Goal: Task Accomplishment & Management: Complete application form

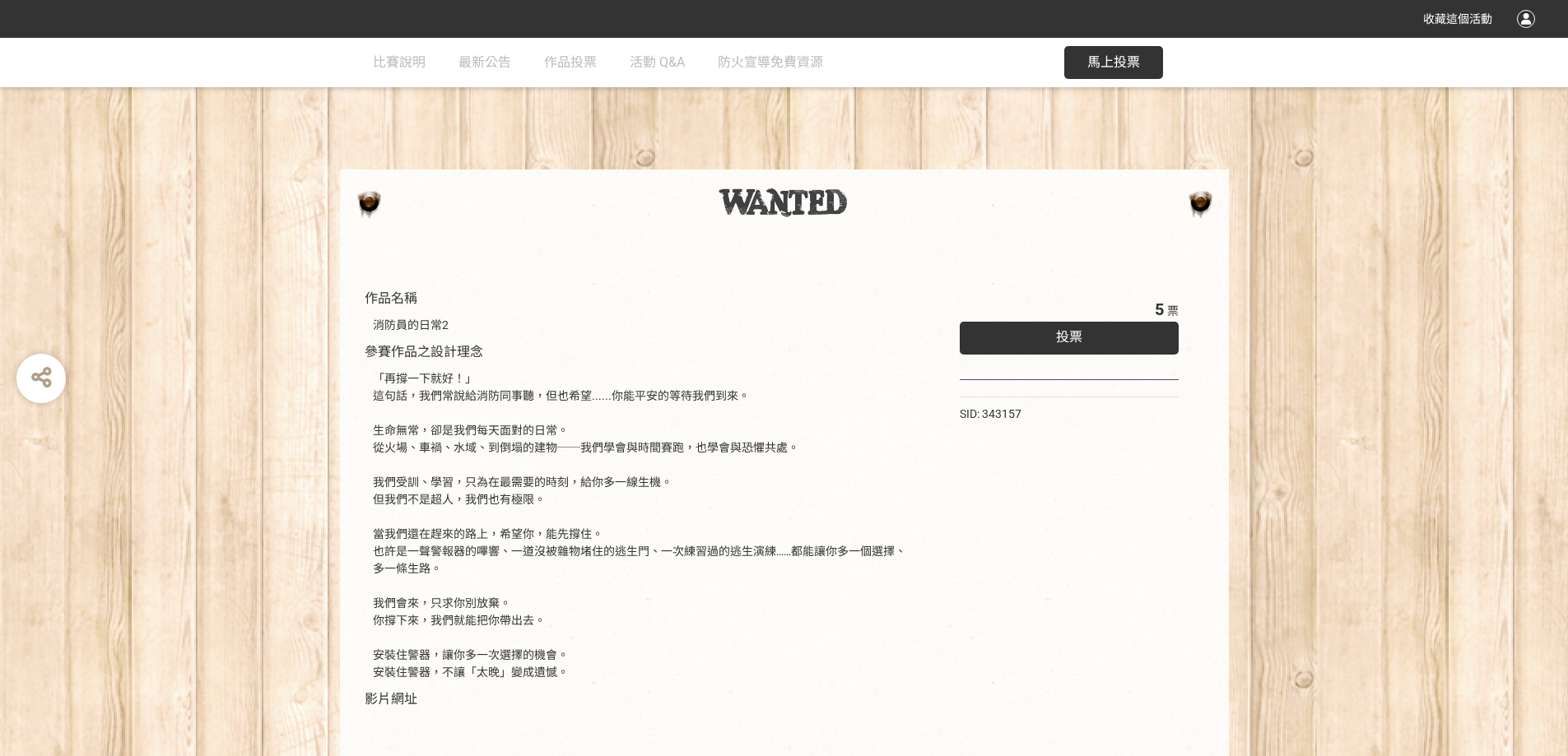
click at [1131, 53] on button "馬上投票" at bounding box center [1113, 62] width 98 height 32
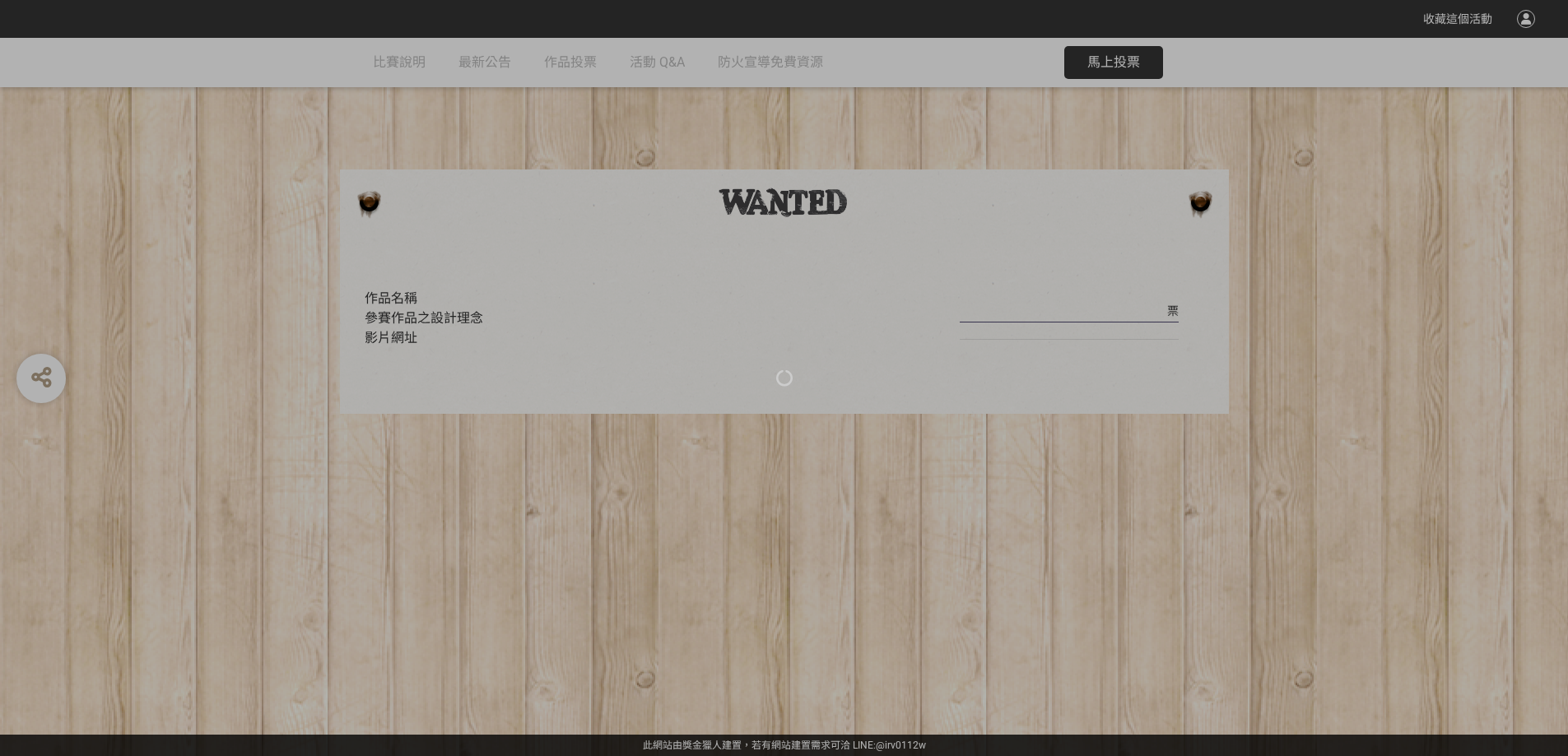
click at [1470, 19] on div at bounding box center [784, 378] width 1568 height 756
click at [1314, 511] on div at bounding box center [784, 378] width 1568 height 756
click at [1288, 299] on div at bounding box center [784, 378] width 1568 height 756
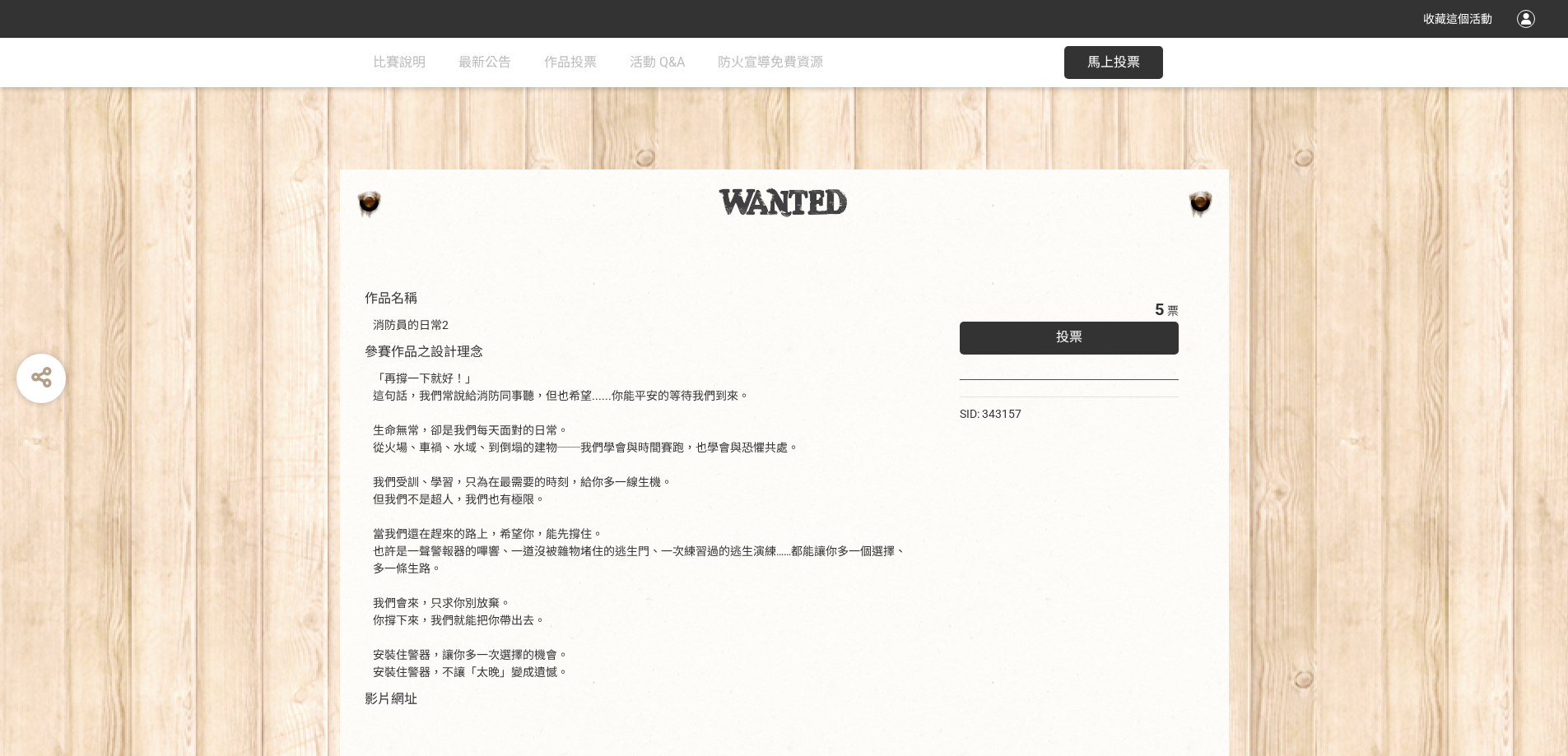
click at [1128, 348] on div "投票" at bounding box center [1069, 338] width 220 height 32
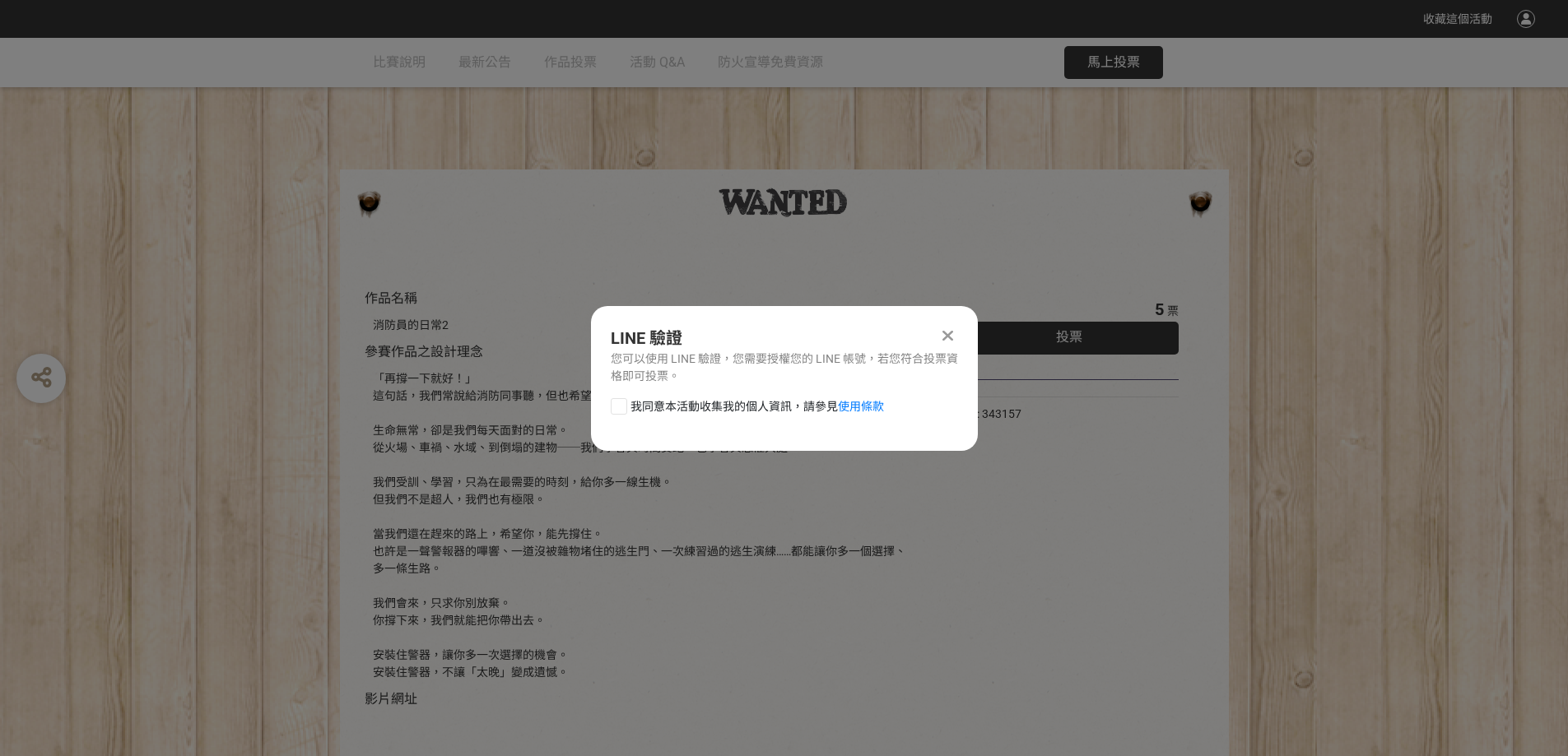
click at [632, 408] on span "我同意本活動收集我的個人資訊，請參見 使用條款" at bounding box center [758, 408] width 254 height 18
click at [622, 408] on input "我同意本活動收集我的個人資訊，請參見 使用條款" at bounding box center [616, 406] width 11 height 11
checkbox input "false"
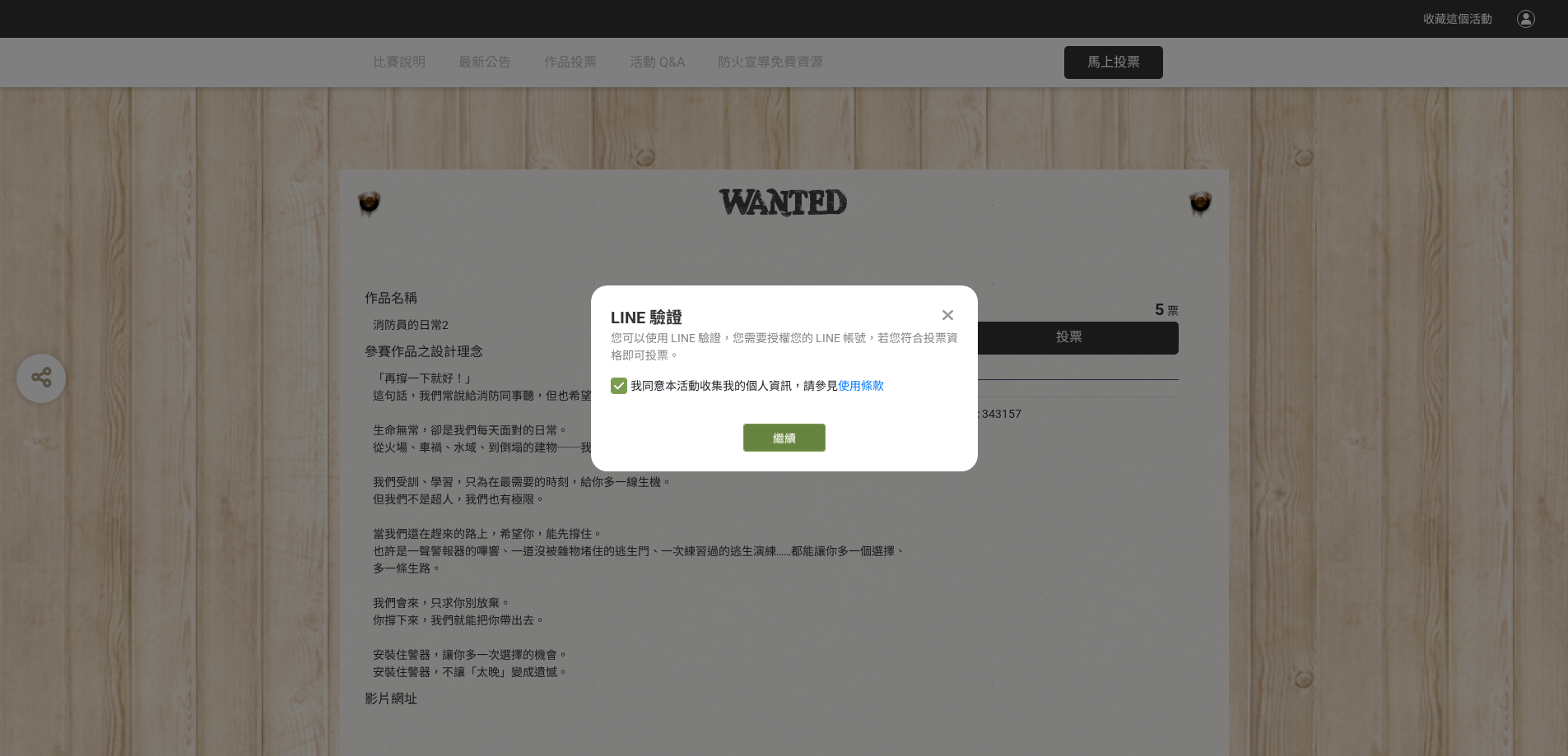
click at [781, 439] on link "繼續" at bounding box center [784, 438] width 83 height 28
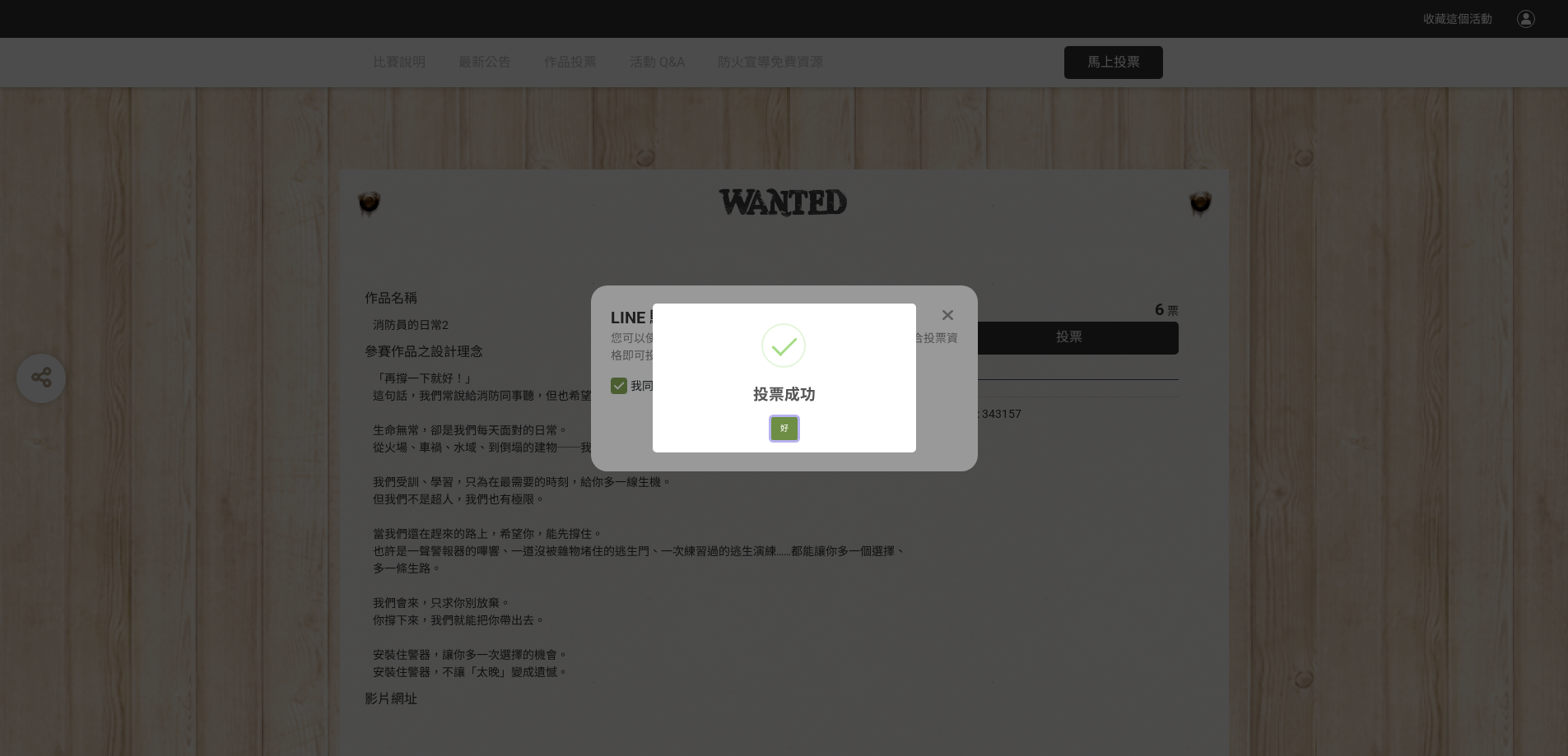
click at [782, 433] on button "好" at bounding box center [784, 428] width 27 height 23
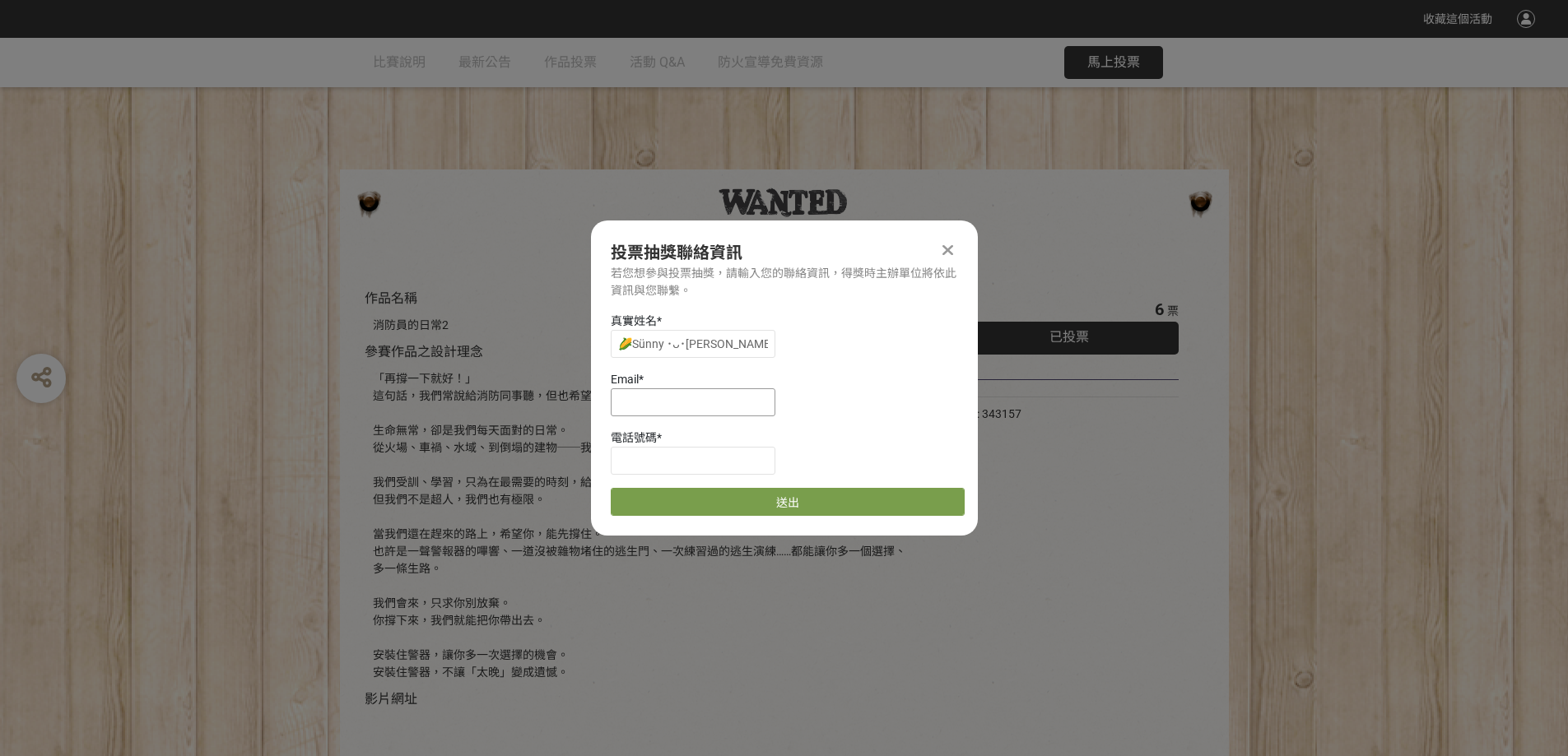
click at [728, 390] on input at bounding box center [692, 403] width 164 height 28
type input "P"
type input "ㄗ"
type input "[EMAIL_ADDRESS][DOMAIN_NAME]"
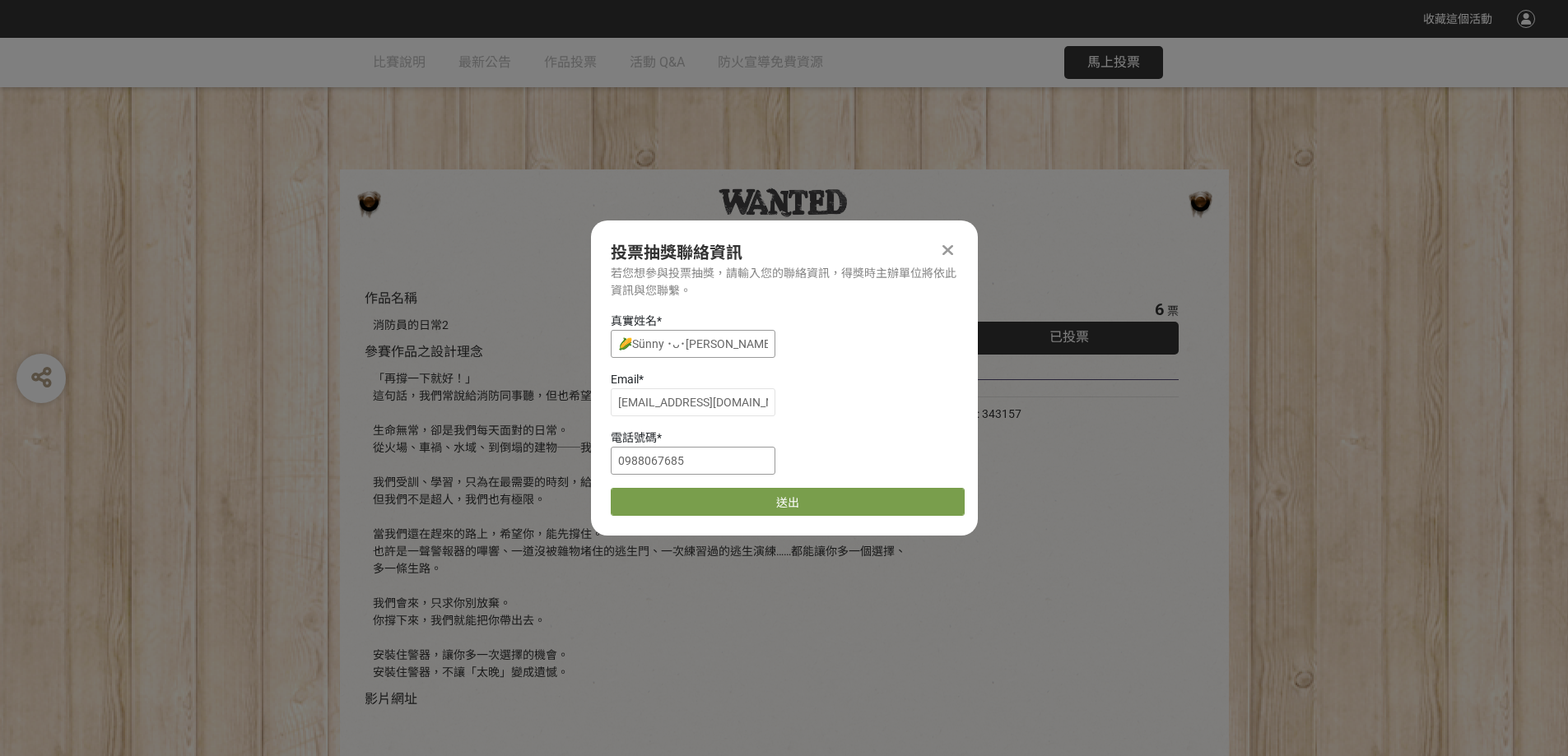
type input "0988067685"
drag, startPoint x: 738, startPoint y: 344, endPoint x: 336, endPoint y: 305, distance: 403.9
click at [336, 305] on div "收藏這個活動 此網站由獎金獵人建置，若有網站建置需求 可洽 LINE: @irv0112w 分享 投票抽獎聯絡資訊 若您想參與投票抽獎，請輸入您的聯絡資訊，得…" at bounding box center [784, 553] width 1568 height 1107
type input "t"
type input "陳珮瑜"
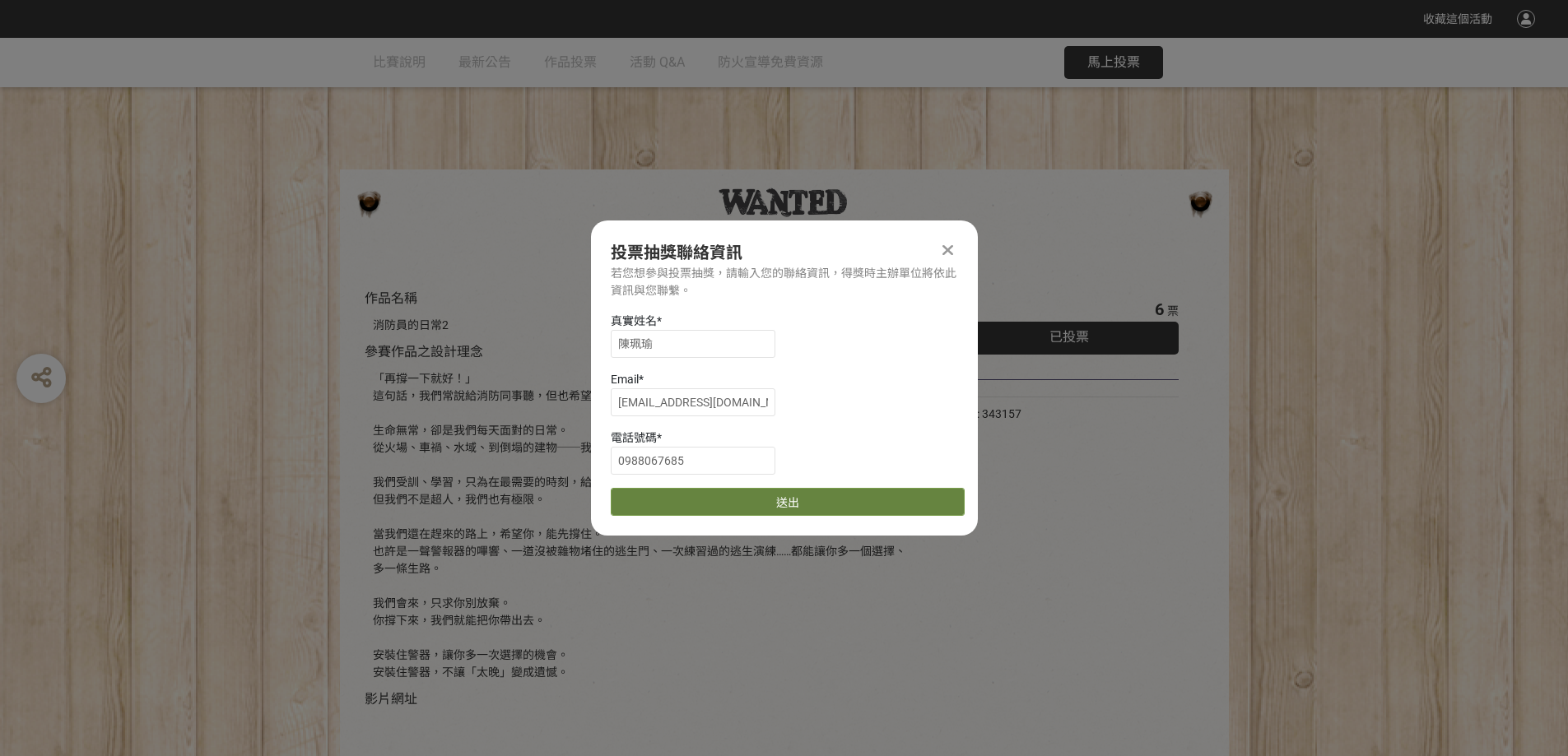
click at [777, 503] on button "送出" at bounding box center [787, 502] width 354 height 28
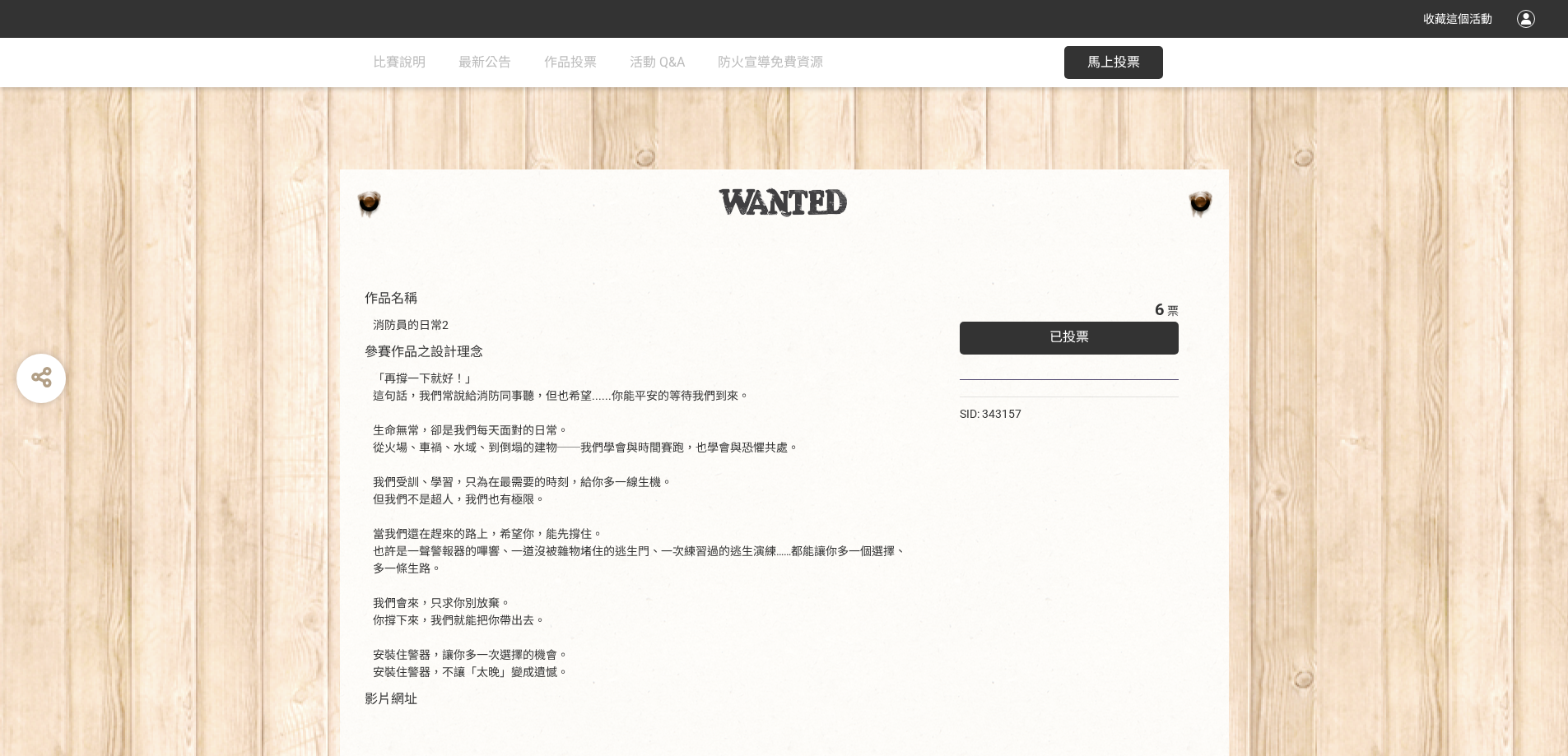
click at [1076, 340] on span "已投票" at bounding box center [1069, 337] width 39 height 16
click at [1112, 63] on span "馬上投票" at bounding box center [1114, 62] width 53 height 16
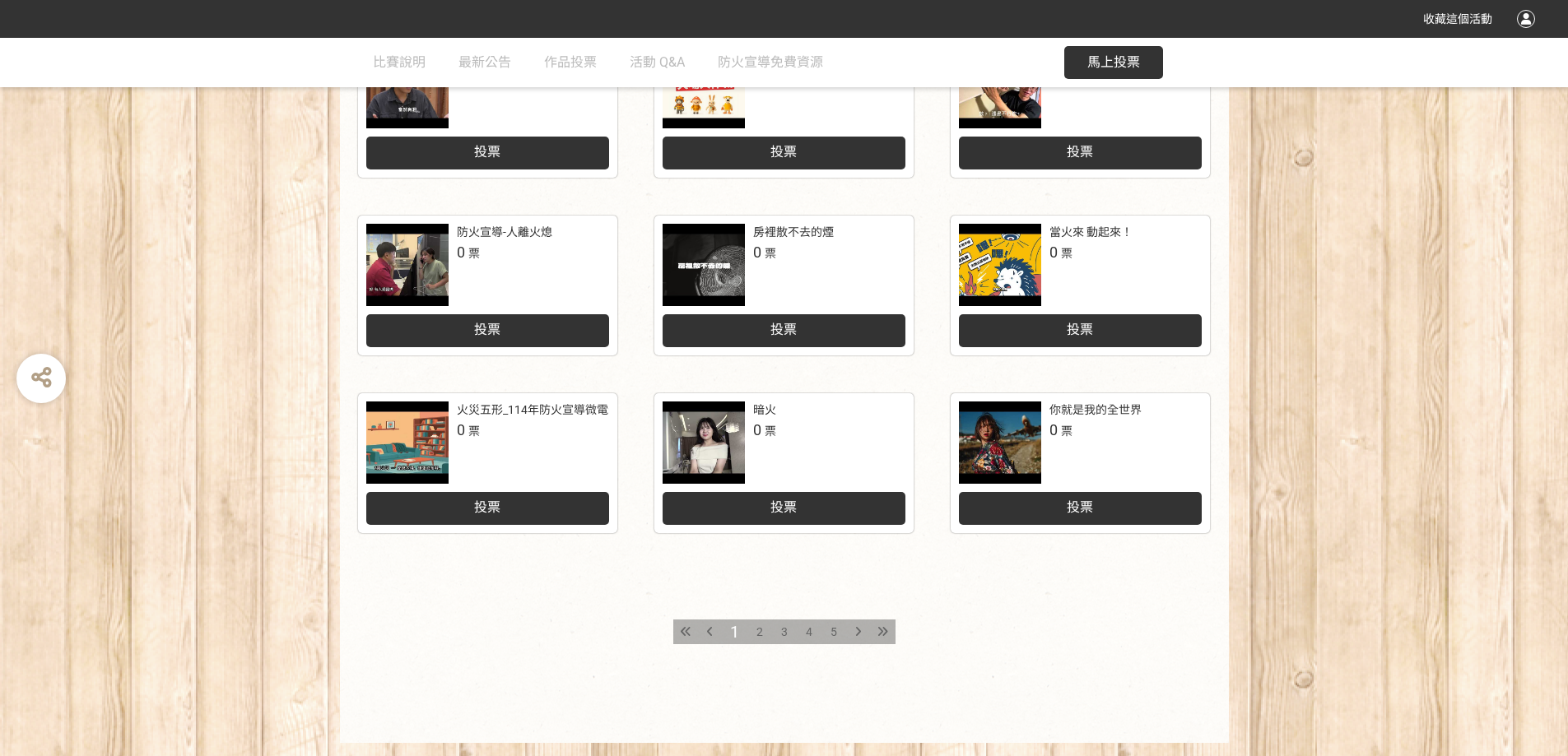
scroll to position [675, 0]
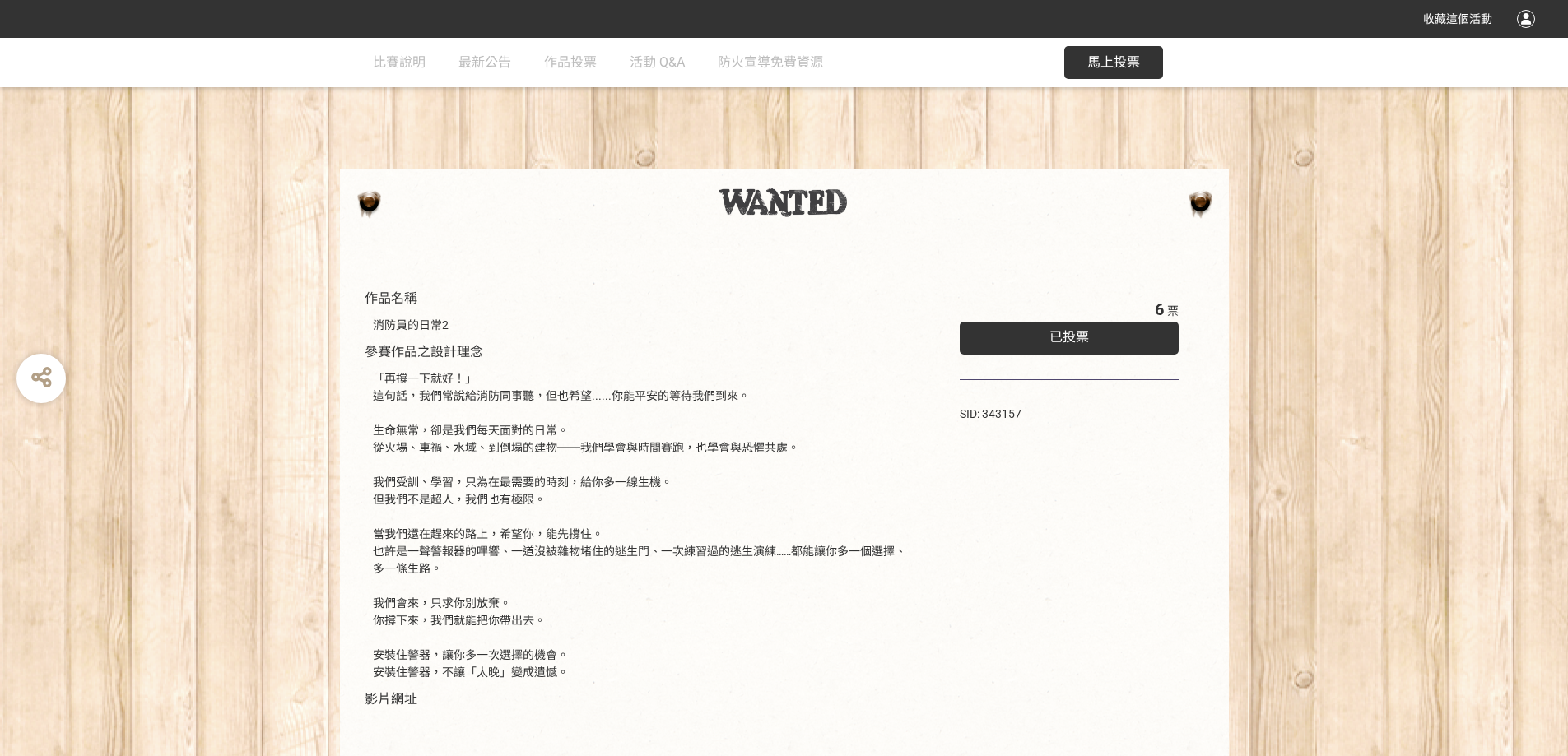
click at [1290, 560] on div "作品名稱 消防員的日常2 參賽作品之設計理念 「再撐一下就好！」 這句話，我們常說給消防同事聽，但也希望......你能平安的等待我們到來。 生命無常，卻是我…" at bounding box center [784, 651] width 1568 height 805
click at [1462, 625] on div "作品名稱 消防員的日常2 參賽作品之設計理念 「再撐一下就好！」 這句話，我們常說給消防同事聽，但也希望......你能平安的等待我們到來。 生命無常，卻是我…" at bounding box center [784, 651] width 1568 height 805
